Goal: Find specific page/section: Find specific page/section

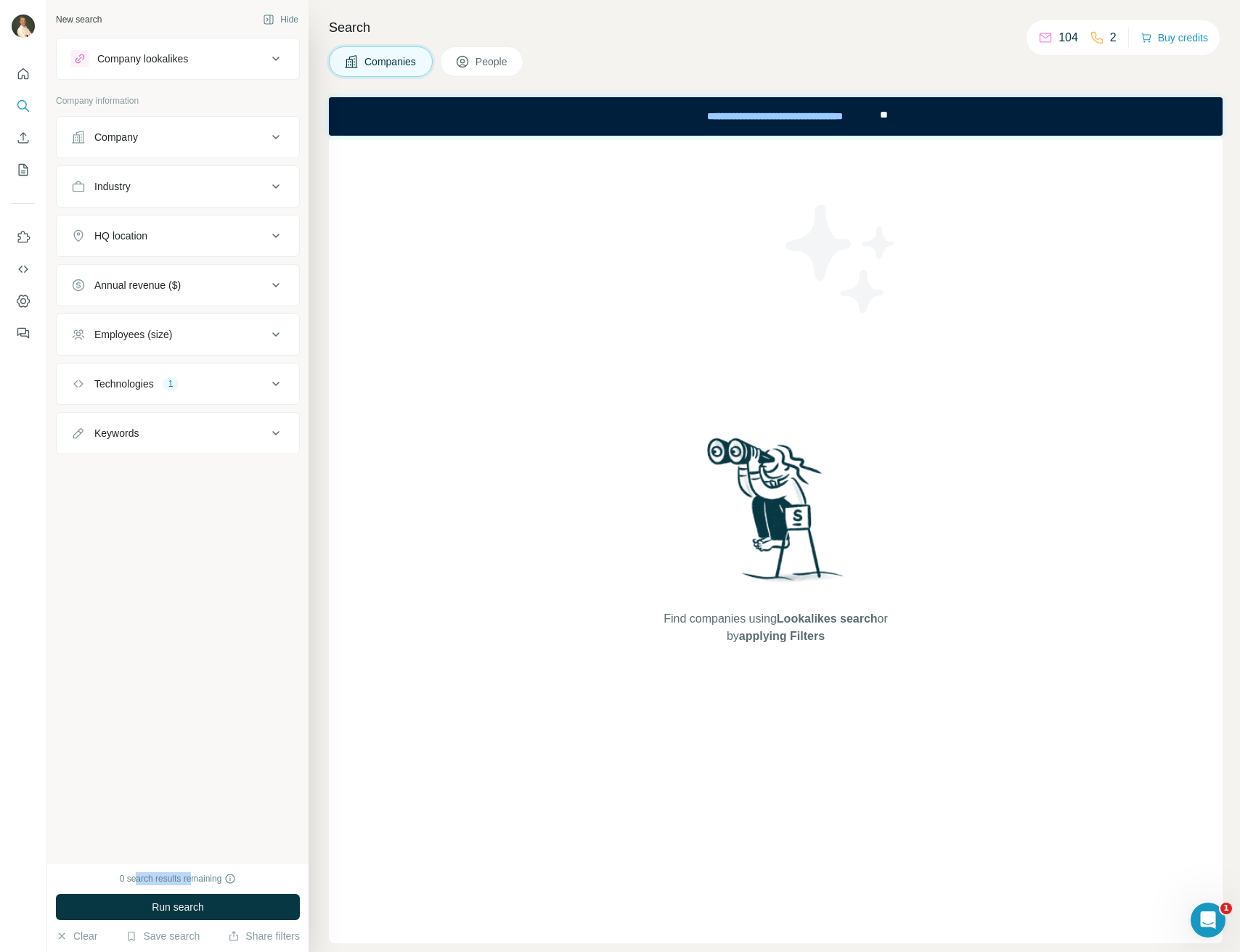
drag, startPoint x: 136, startPoint y: 877, endPoint x: 202, endPoint y: 884, distance: 66.4
click at [198, 885] on div "0 search results remaining" at bounding box center [178, 878] width 117 height 13
click at [197, 378] on div "Technologies 1" at bounding box center [168, 384] width 196 height 14
click at [109, 420] on input "text" at bounding box center [177, 420] width 213 height 26
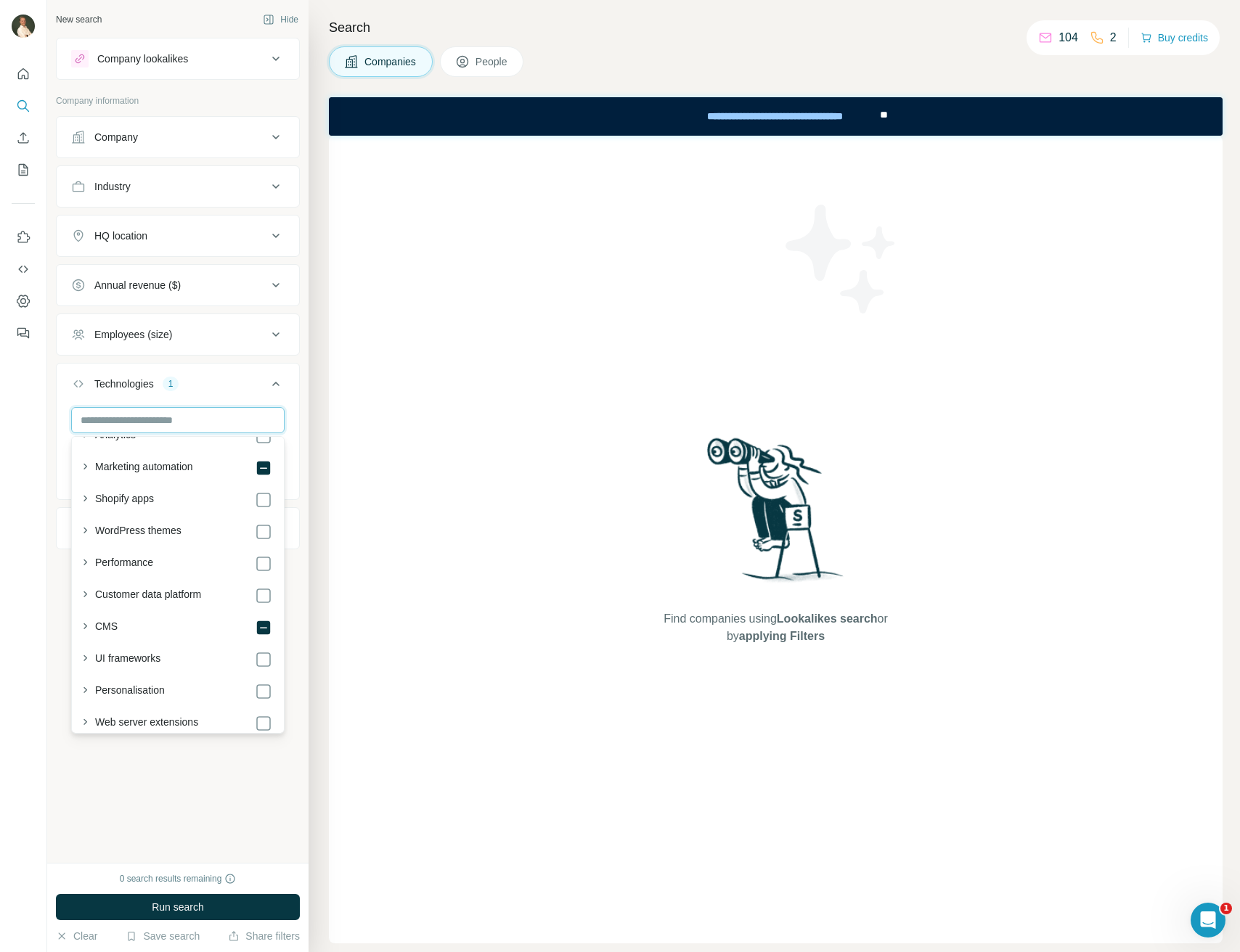
scroll to position [88, 0]
click at [88, 626] on icon "button" at bounding box center [84, 626] width 14 height 14
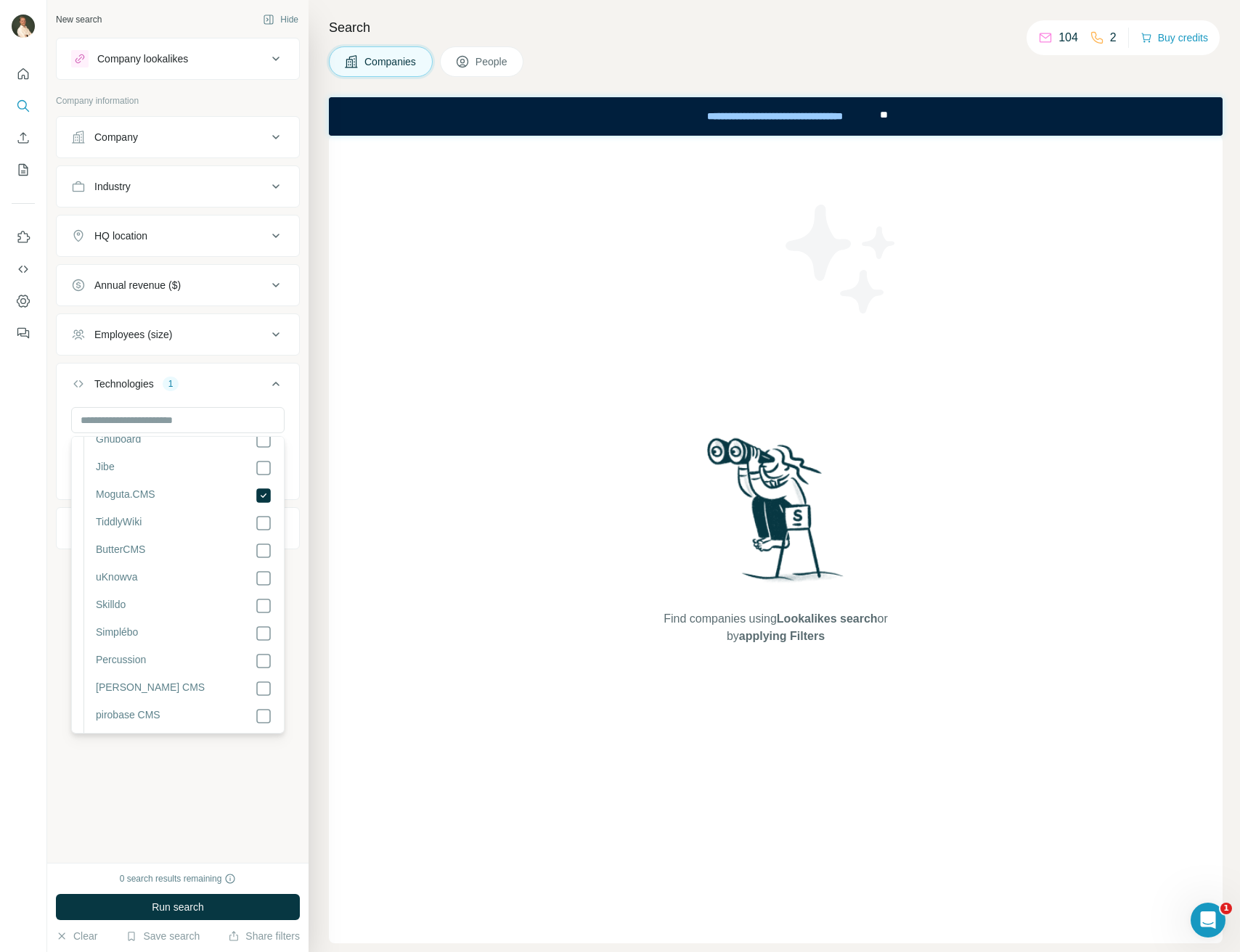
scroll to position [1688, 0]
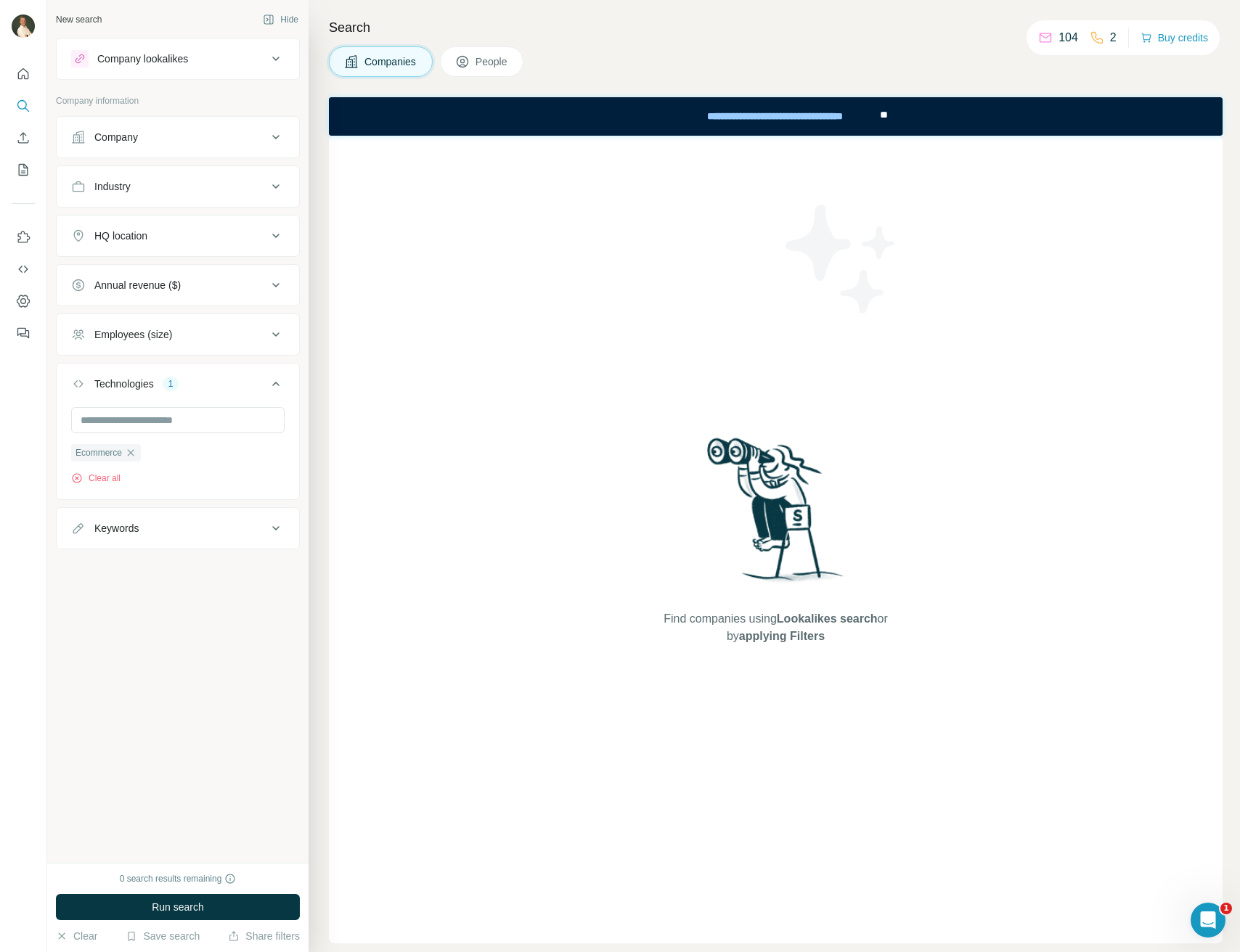
click at [244, 801] on div "New search Hide Company lookalikes Company information Company Industry HQ loca…" at bounding box center [177, 431] width 261 height 863
click at [29, 170] on icon "My lists" at bounding box center [23, 170] width 14 height 14
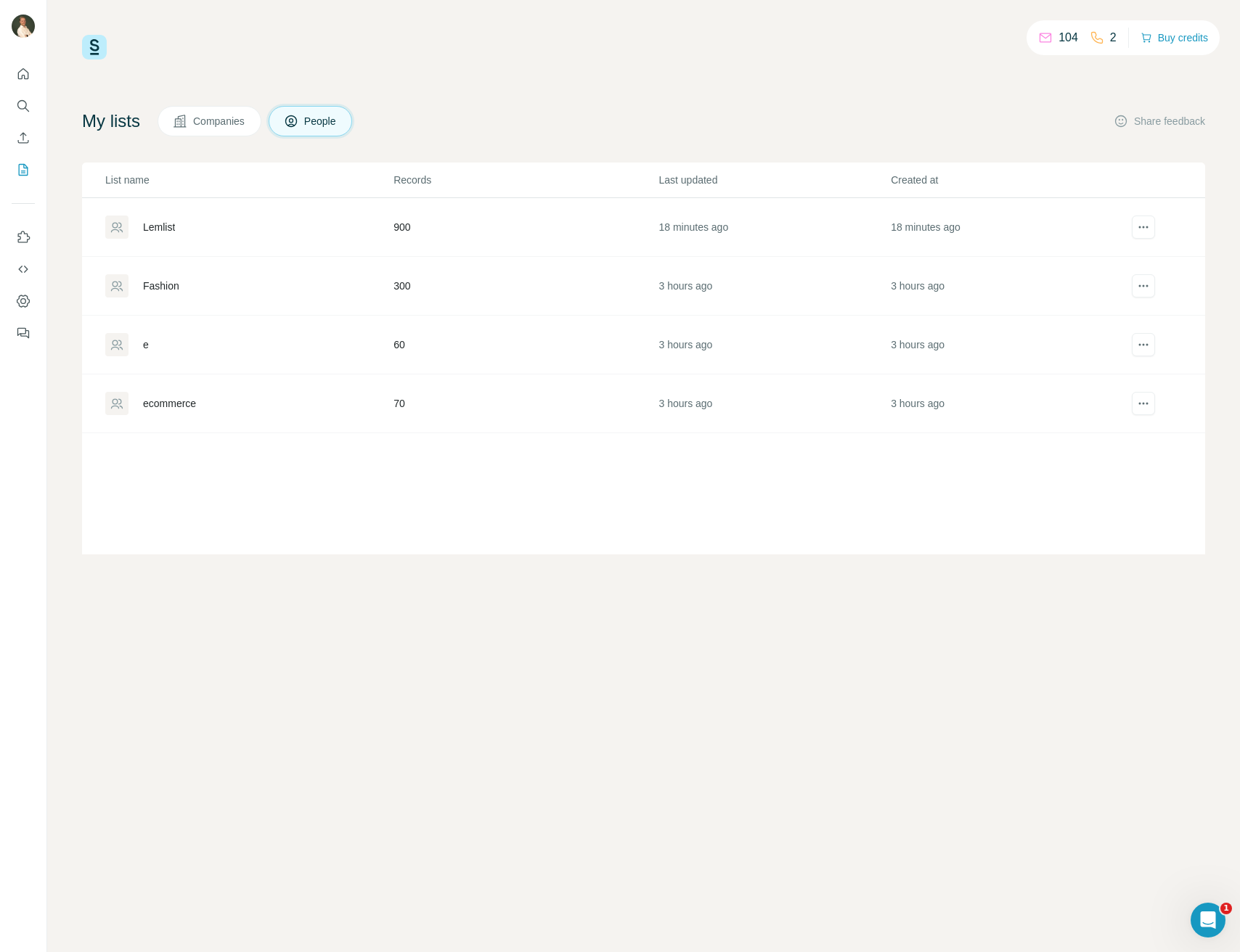
click at [281, 232] on div "Lemlist" at bounding box center [248, 227] width 287 height 24
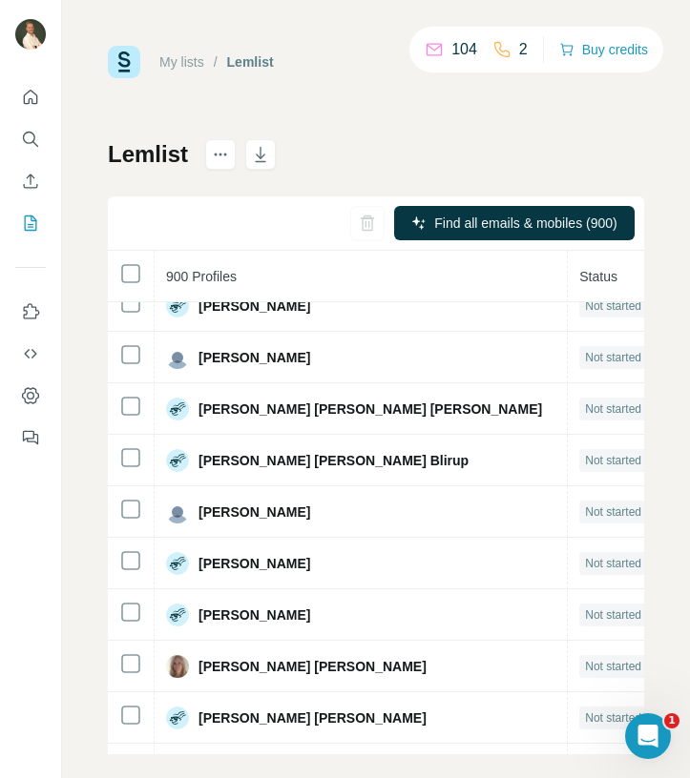
scroll to position [2648, 0]
